Goal: Information Seeking & Learning: Learn about a topic

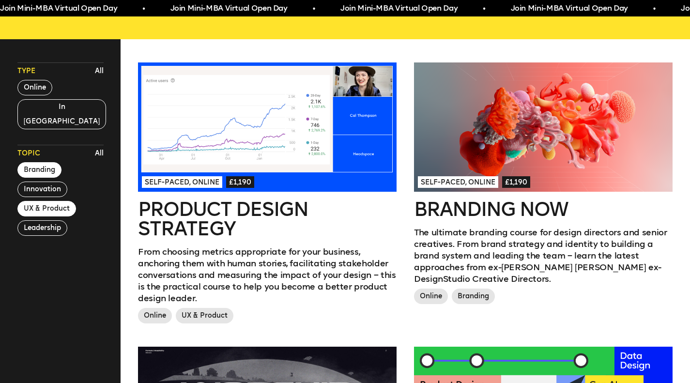
click at [281, 164] on div at bounding box center [267, 126] width 259 height 129
click at [561, 138] on div at bounding box center [543, 126] width 259 height 129
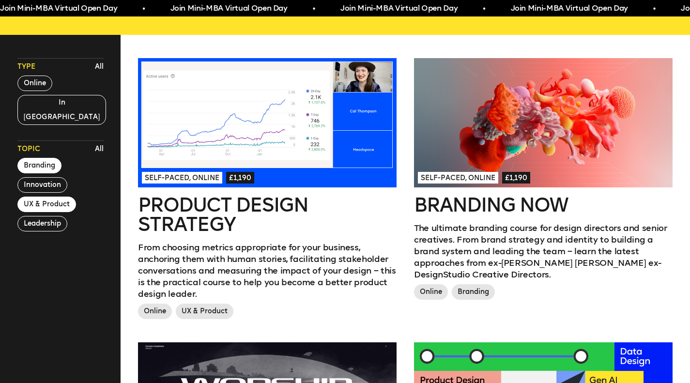
scroll to position [260, 0]
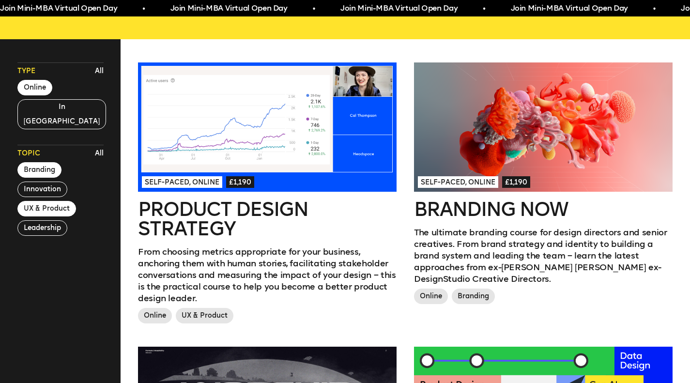
click at [22, 94] on button "Online" at bounding box center [34, 87] width 35 height 15
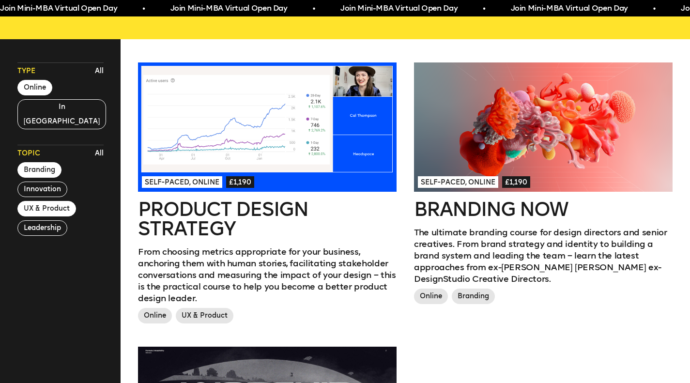
click at [49, 162] on button "Branding" at bounding box center [39, 169] width 44 height 15
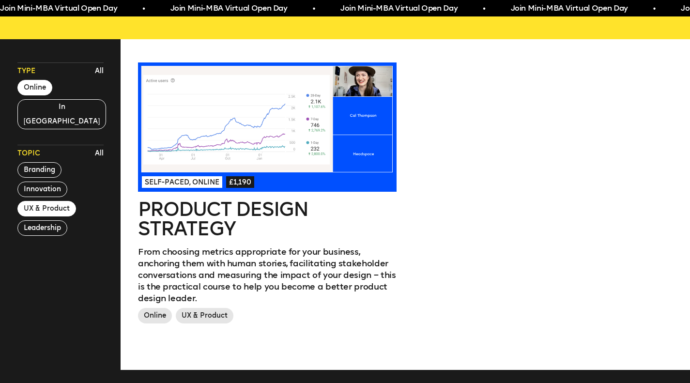
click at [57, 201] on button "UX & Product" at bounding box center [46, 208] width 59 height 15
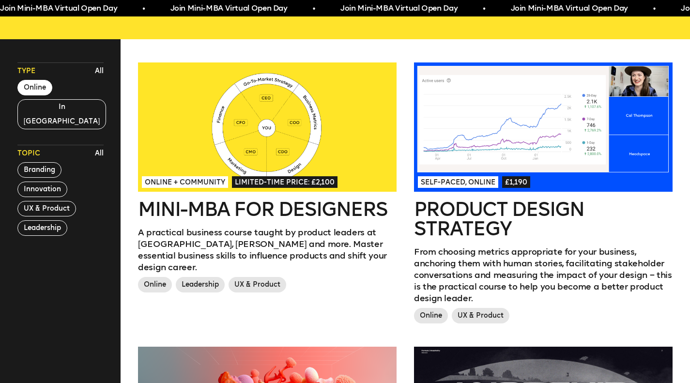
click at [213, 93] on div at bounding box center [267, 126] width 259 height 129
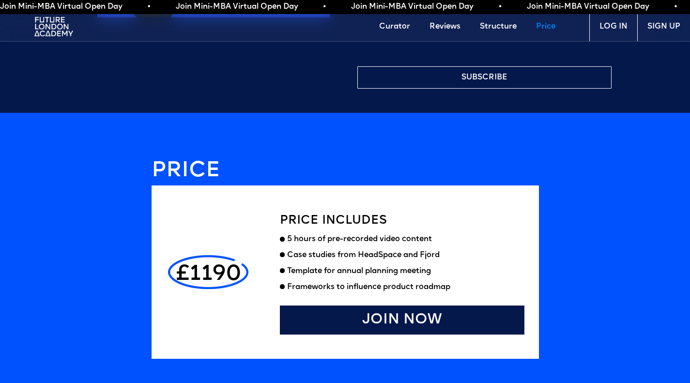
scroll to position [2566, 0]
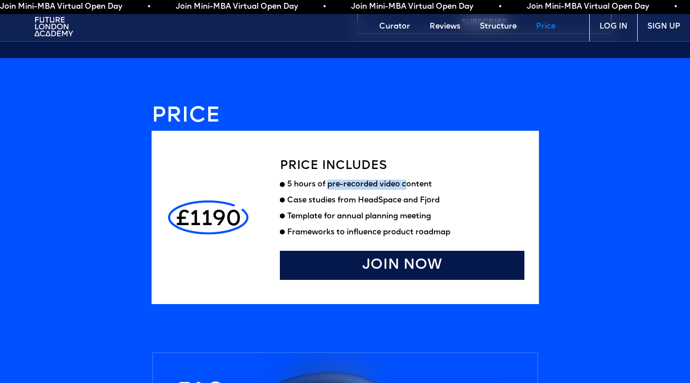
drag, startPoint x: 330, startPoint y: 188, endPoint x: 408, endPoint y: 193, distance: 78.6
click at [408, 191] on li "5 hours of pre-recorded video content" at bounding box center [402, 185] width 245 height 11
drag, startPoint x: 309, startPoint y: 201, endPoint x: 495, endPoint y: 204, distance: 186.0
click at [495, 204] on li "Case studies from HeadSpace and Fjord" at bounding box center [402, 201] width 245 height 11
drag, startPoint x: 289, startPoint y: 219, endPoint x: 439, endPoint y: 219, distance: 150.1
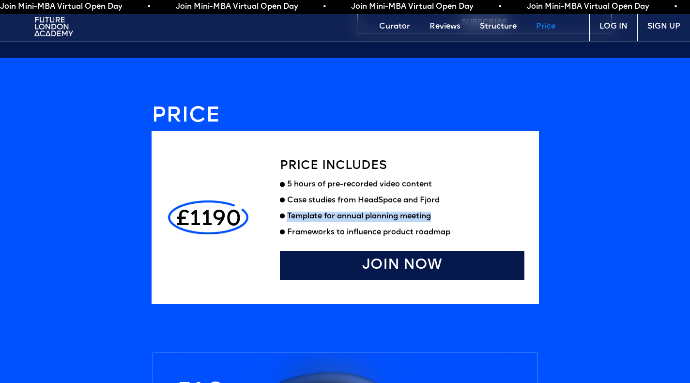
click at [439, 219] on div "Template for annual planning meeting" at bounding box center [405, 217] width 237 height 10
drag, startPoint x: 328, startPoint y: 236, endPoint x: 426, endPoint y: 237, distance: 97.8
click at [426, 237] on div "Frameworks to influence product roadmap" at bounding box center [405, 233] width 237 height 10
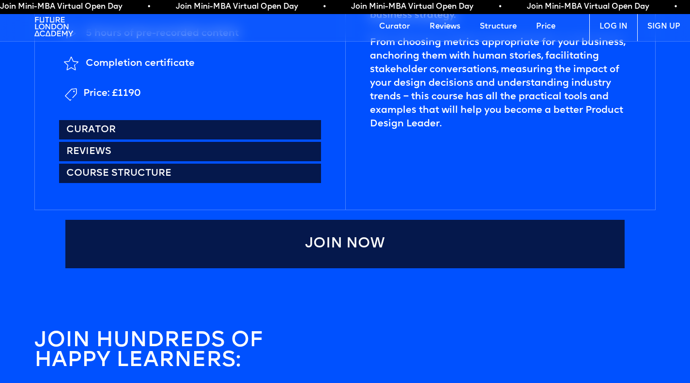
scroll to position [491, 0]
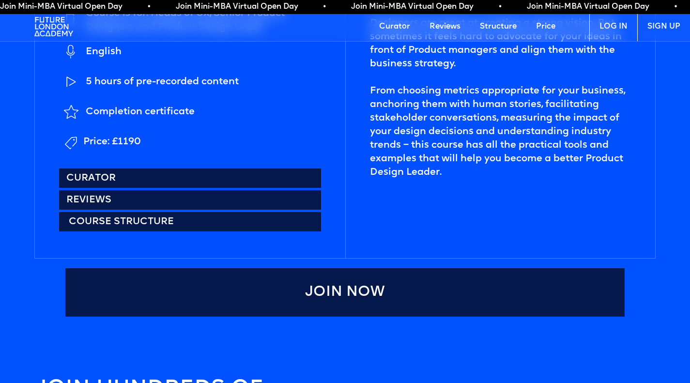
click at [96, 220] on link "Course structure" at bounding box center [189, 221] width 261 height 19
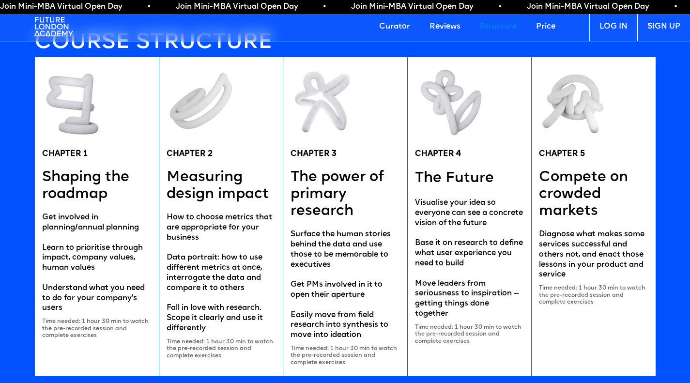
scroll to position [1856, 0]
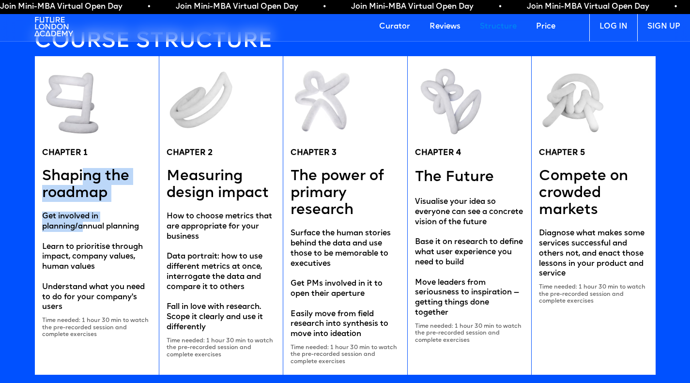
drag, startPoint x: 83, startPoint y: 182, endPoint x: 86, endPoint y: 225, distance: 42.7
click at [86, 225] on div "CHAPTER 1 Shaping the roadmap Get involved in planning/annual planning Learn to…" at bounding box center [96, 215] width 124 height 319
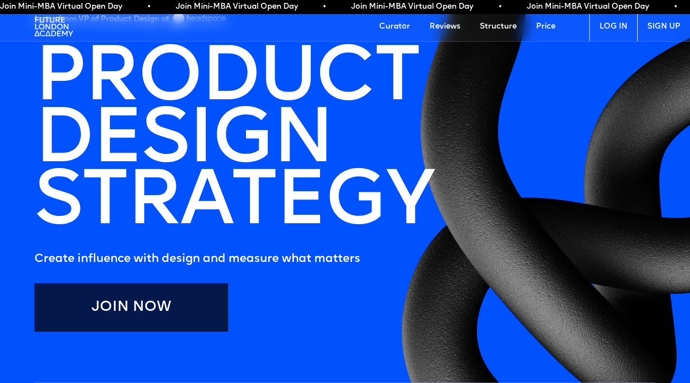
scroll to position [0, 0]
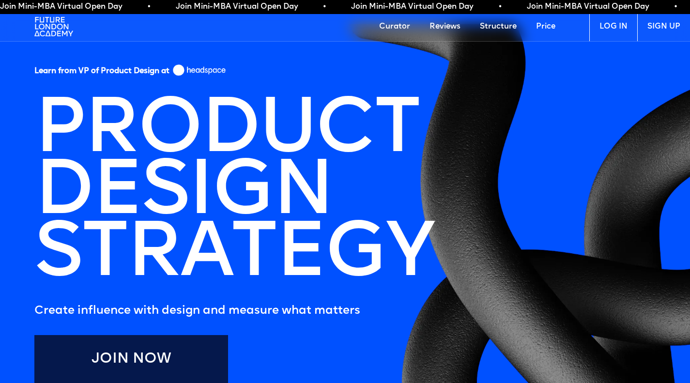
scroll to position [491, 0]
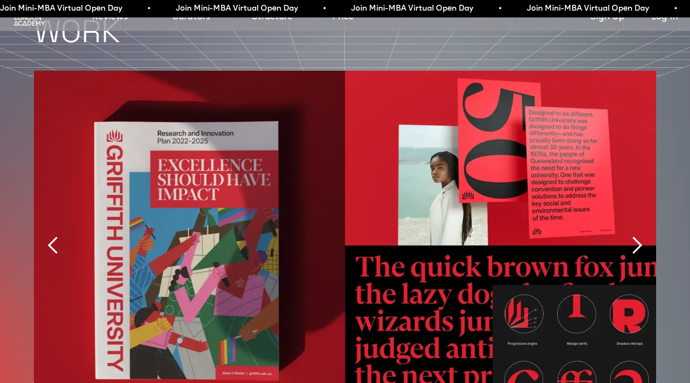
scroll to position [2227, 0]
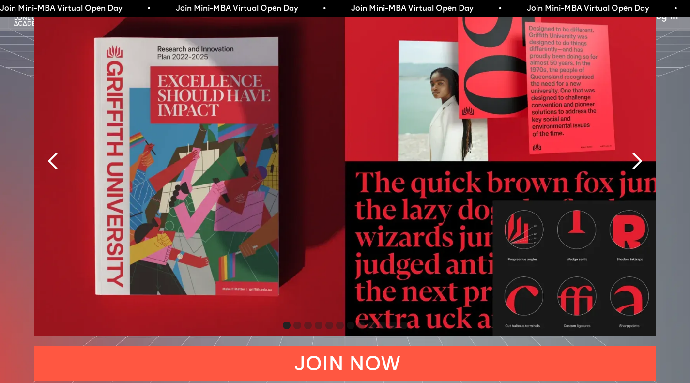
click at [639, 171] on div "next slide" at bounding box center [636, 161] width 19 height 19
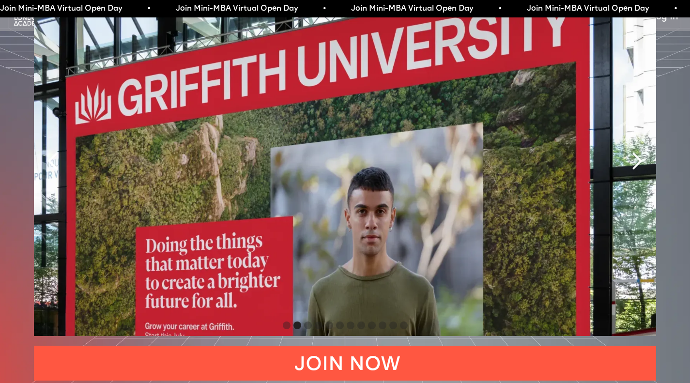
click at [639, 171] on div "next slide" at bounding box center [636, 161] width 19 height 19
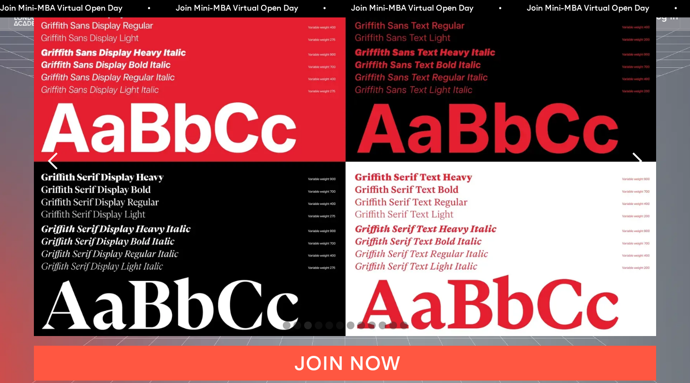
click at [638, 171] on div "next slide" at bounding box center [636, 161] width 19 height 19
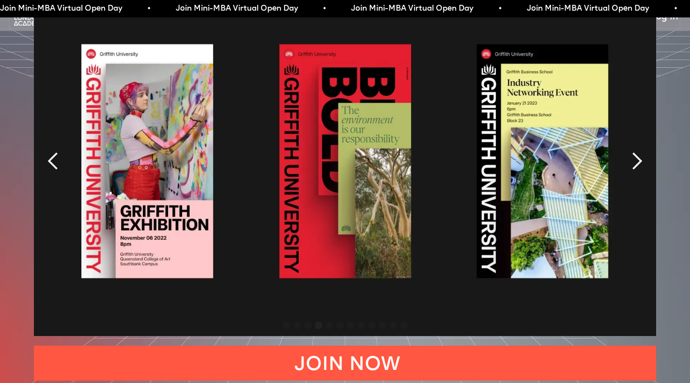
click at [638, 171] on div "next slide" at bounding box center [636, 161] width 19 height 19
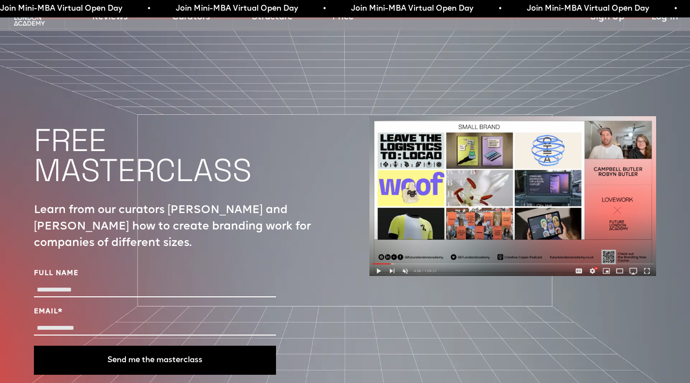
scroll to position [3390, 0]
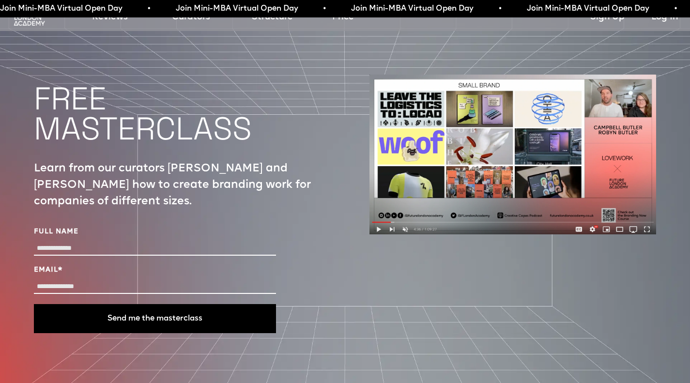
click at [383, 234] on img at bounding box center [512, 155] width 287 height 160
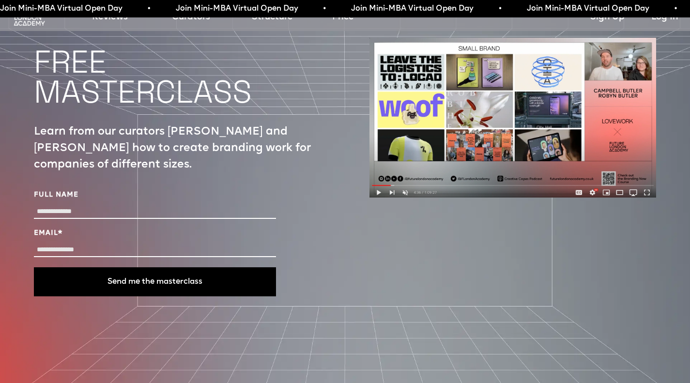
scroll to position [3438, 0]
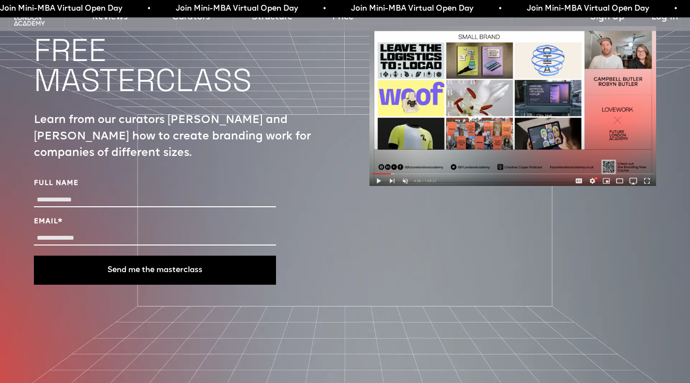
click at [378, 186] on img at bounding box center [512, 106] width 287 height 160
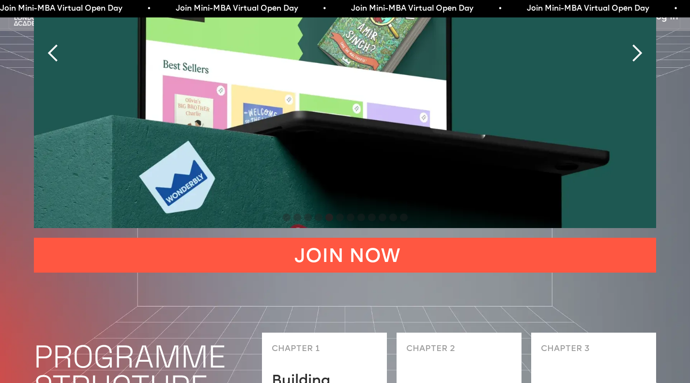
scroll to position [2227, 0]
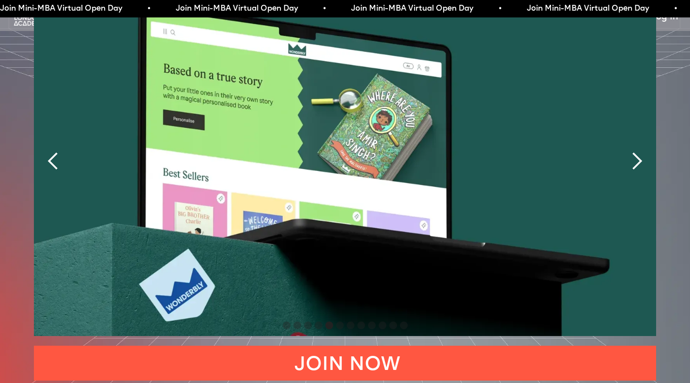
click at [643, 171] on div "next slide" at bounding box center [636, 161] width 19 height 19
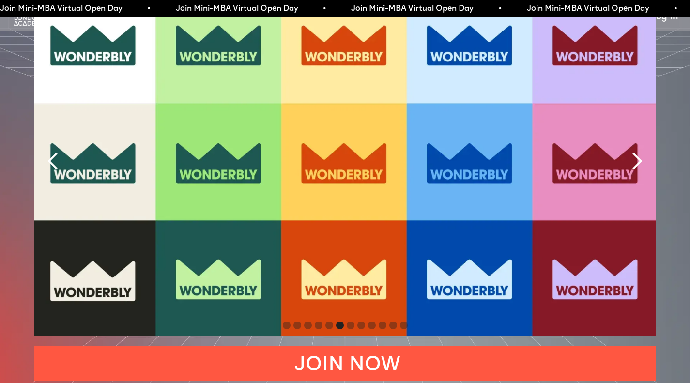
click at [642, 171] on div "next slide" at bounding box center [636, 161] width 19 height 19
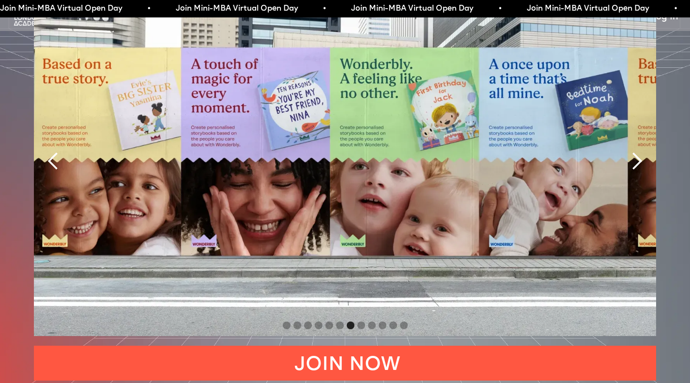
click at [642, 171] on div "next slide" at bounding box center [636, 161] width 19 height 19
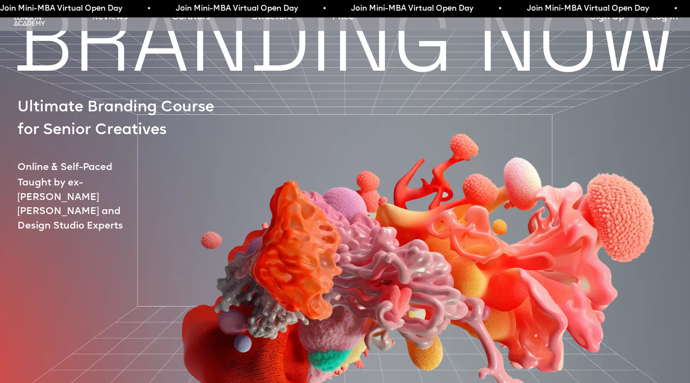
scroll to position [0, 0]
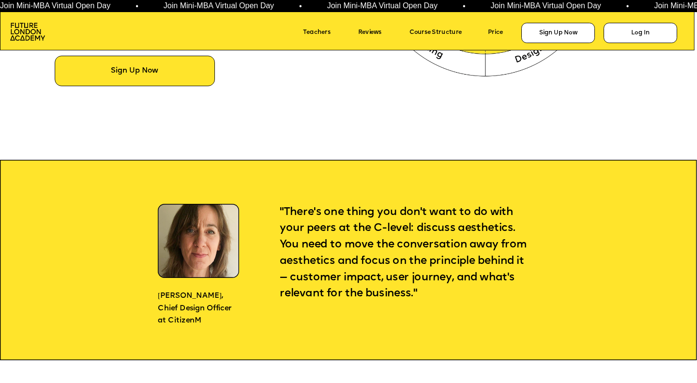
scroll to position [775, 0]
